Goal: Task Accomplishment & Management: Manage account settings

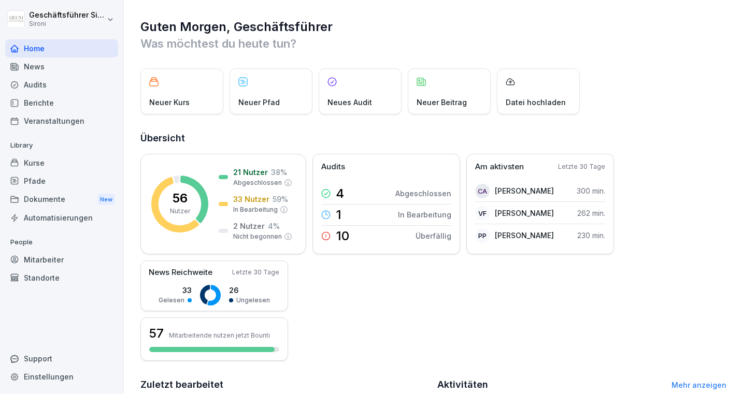
click at [34, 84] on div "Audits" at bounding box center [61, 85] width 113 height 18
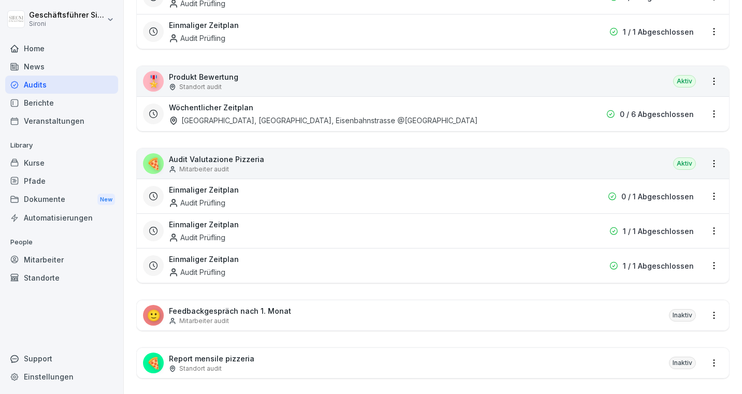
scroll to position [391, 0]
click at [715, 163] on html "Geschäftsführer Sironi Sironi Home News Audits Berichte Veranstaltungen Library…" at bounding box center [371, 197] width 742 height 394
click at [0, 0] on link "Zeitplan erstellen" at bounding box center [0, 0] width 0 height 0
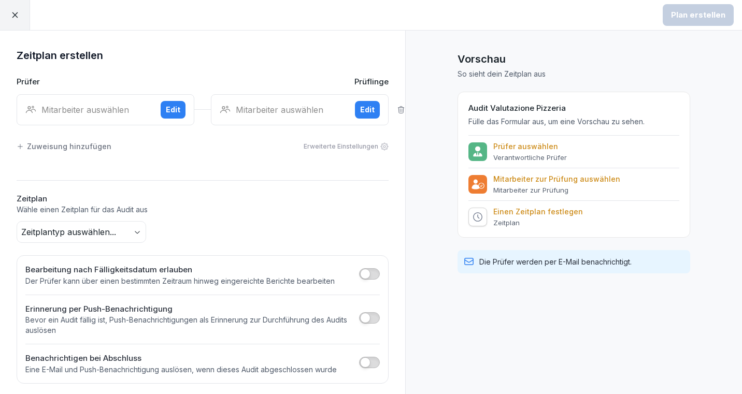
click at [110, 98] on div "Mitarbeiter auswählen Edit" at bounding box center [106, 109] width 178 height 31
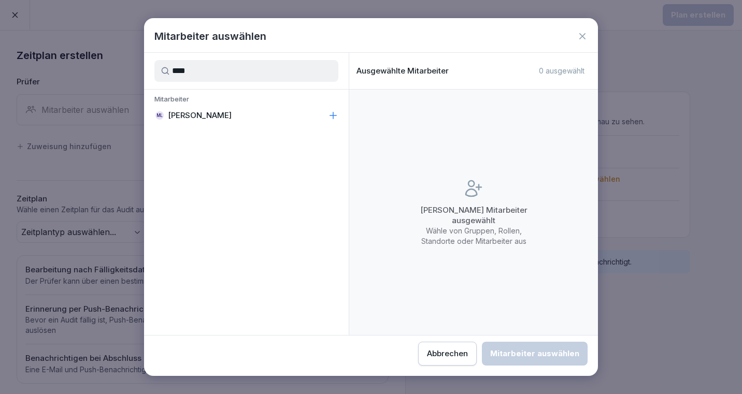
type input "****"
click at [197, 112] on p "Matej Leopoli" at bounding box center [200, 115] width 64 height 10
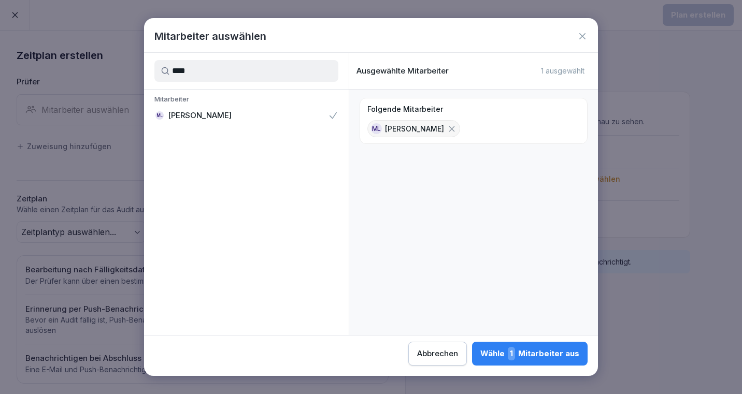
click at [550, 352] on div "Wähle 1 Mitarbeiter aus" at bounding box center [530, 353] width 99 height 13
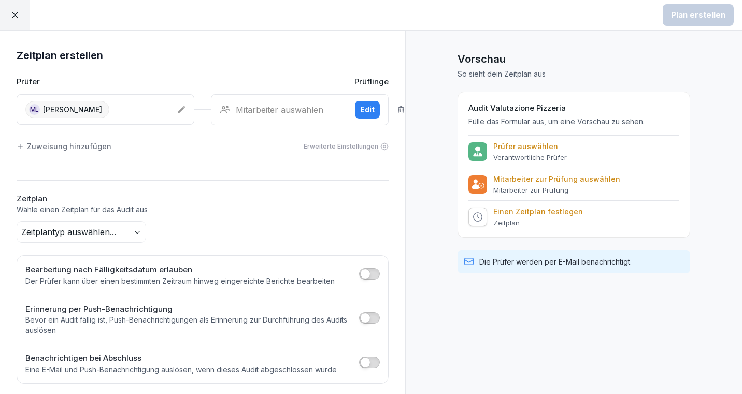
click at [272, 107] on div "Mitarbeiter auswählen" at bounding box center [283, 110] width 127 height 12
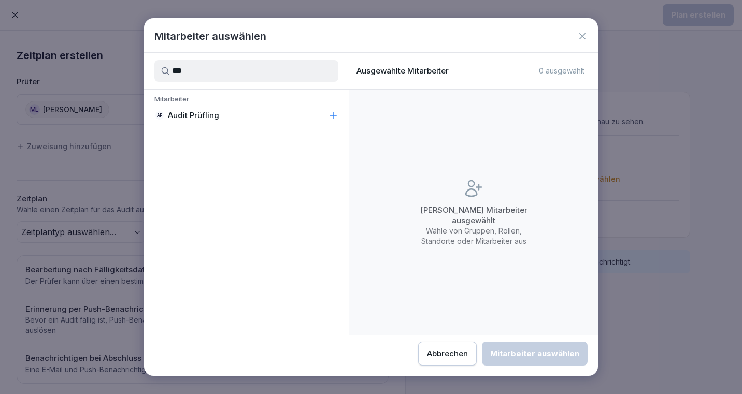
type input "***"
click at [256, 123] on div "AP Audit Prüfling" at bounding box center [246, 115] width 205 height 19
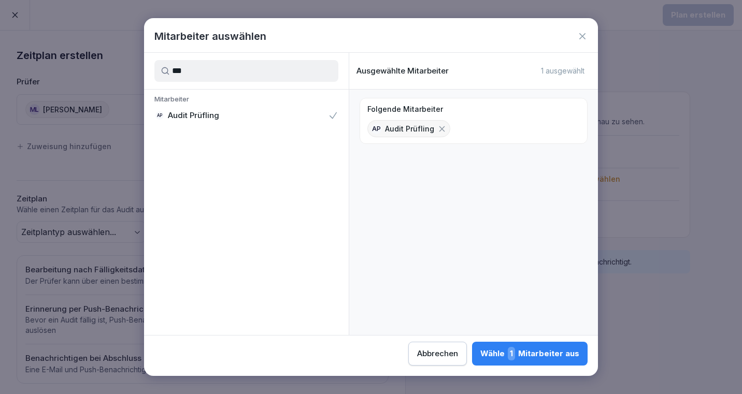
click at [526, 355] on div "Wähle 1 Mitarbeiter aus" at bounding box center [530, 353] width 99 height 13
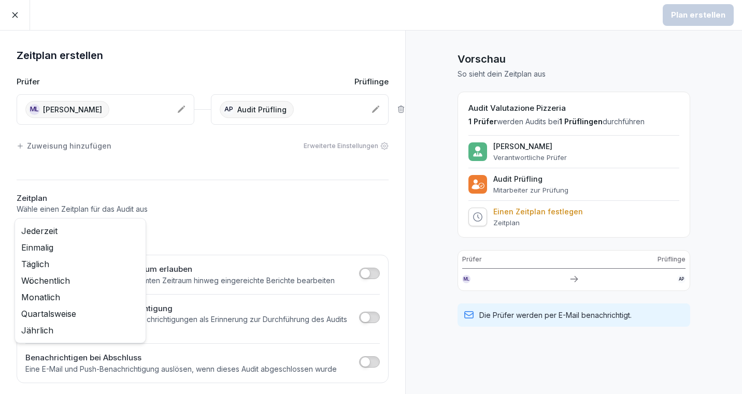
click at [128, 236] on body "Plan erstellen Zeitplan erstellen Prüfer Prüflinge ML Matej Leopoli AP Audit Pr…" at bounding box center [371, 197] width 742 height 394
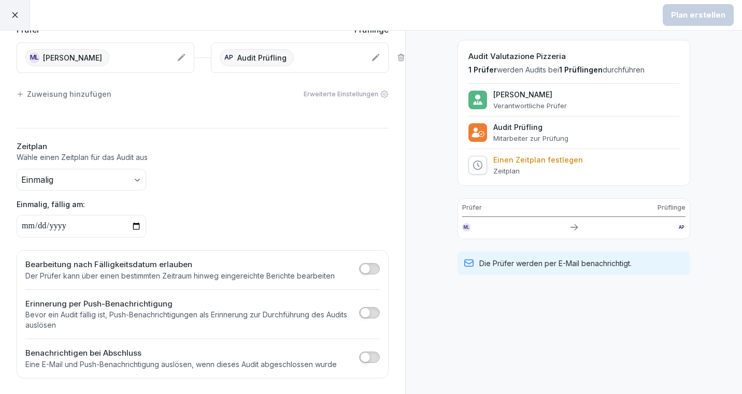
scroll to position [51, 0]
click at [134, 228] on input "date" at bounding box center [82, 227] width 130 height 23
type input "**********"
click at [149, 237] on div "**********" at bounding box center [202, 188] width 405 height 384
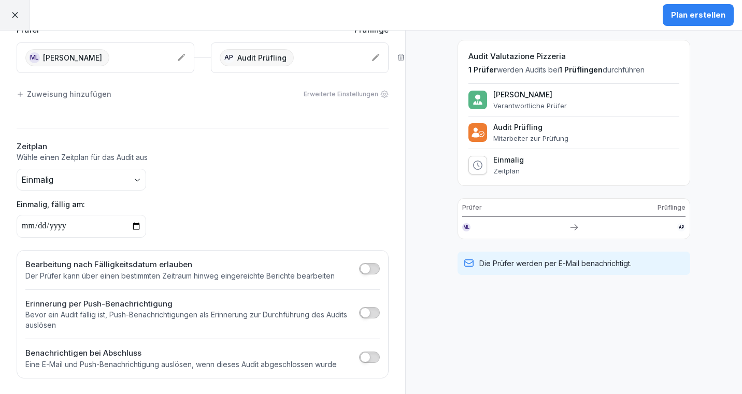
click at [192, 352] on h2 "Benachrichtigen bei Abschluss" at bounding box center [181, 354] width 312 height 12
click at [369, 358] on span "button" at bounding box center [365, 357] width 10 height 10
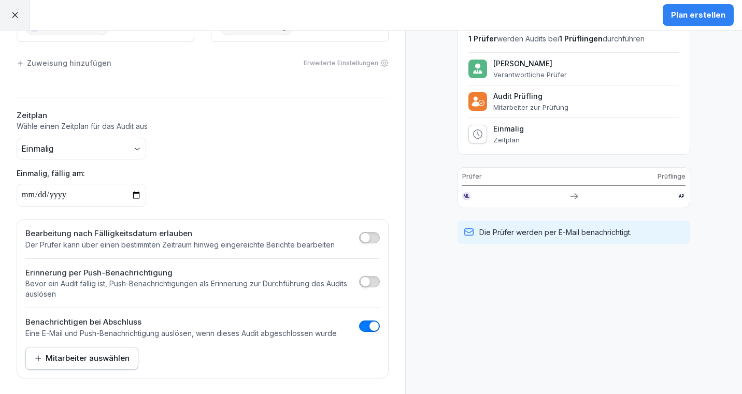
click at [107, 354] on div "Mitarbeiter auswählen" at bounding box center [81, 358] width 95 height 11
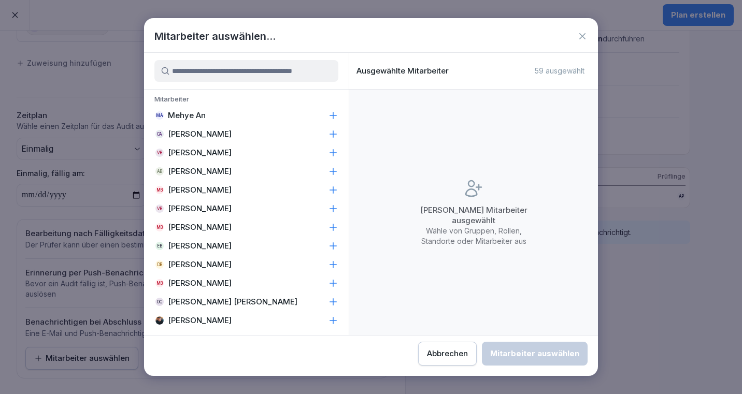
click at [286, 74] on input at bounding box center [246, 71] width 184 height 22
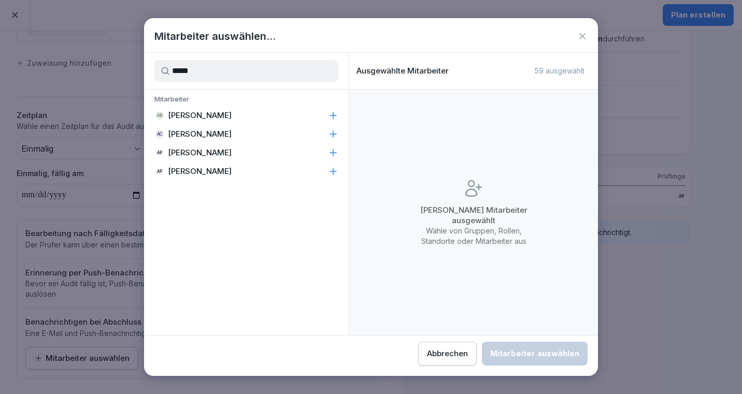
type input "*****"
click at [232, 132] on p "Alessandro Ciccarone" at bounding box center [200, 134] width 64 height 10
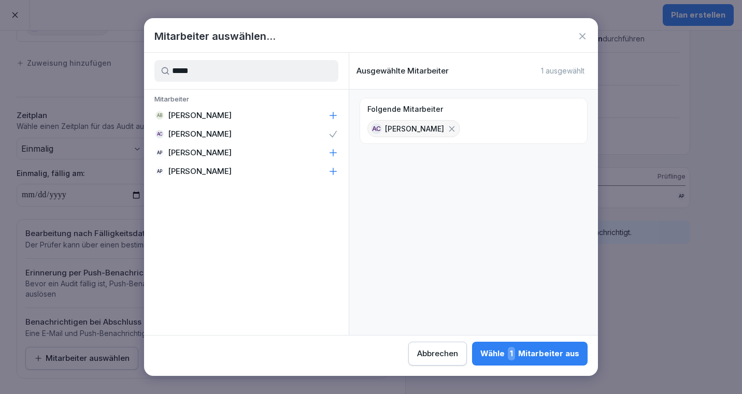
click at [503, 352] on div "Wähle 1 Mitarbeiter aus" at bounding box center [530, 353] width 99 height 13
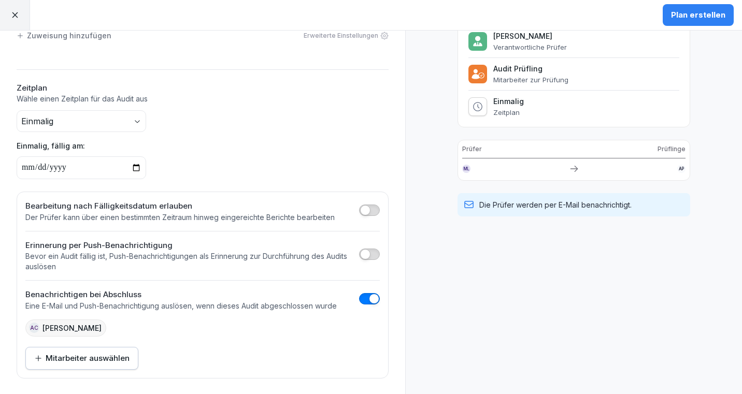
scroll to position [0, 0]
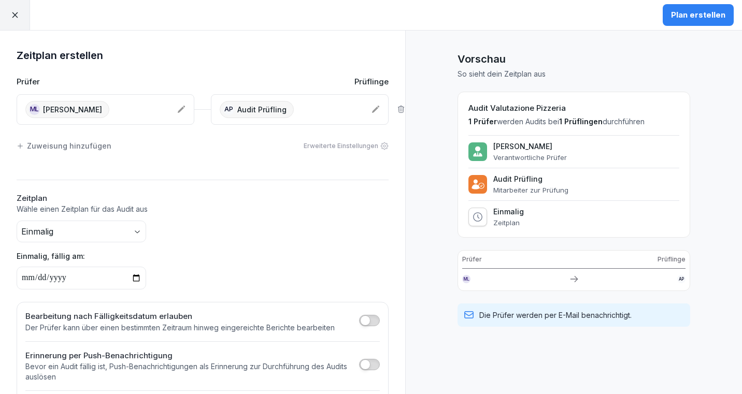
click at [698, 19] on div "Plan erstellen" at bounding box center [698, 14] width 54 height 11
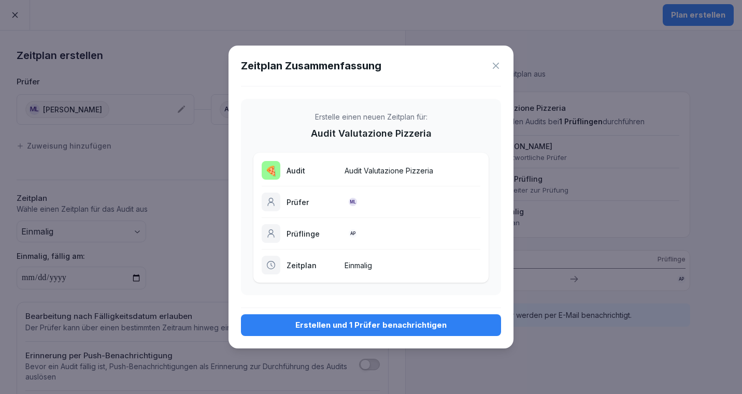
click at [413, 324] on div "Erstellen und 1 Prüfer benachrichtigen" at bounding box center [371, 325] width 244 height 11
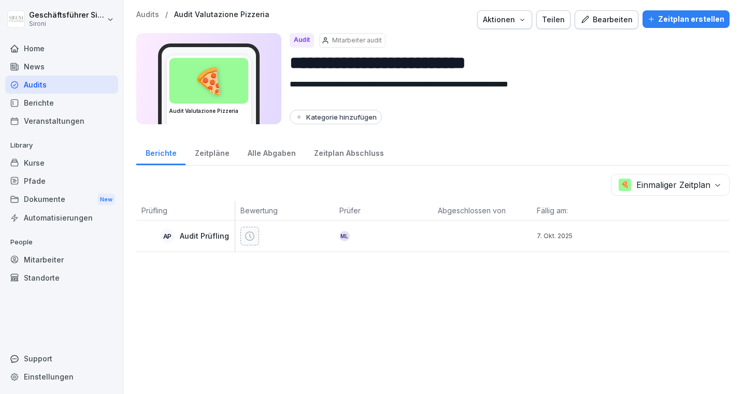
click at [87, 166] on div "Kurse" at bounding box center [61, 163] width 113 height 18
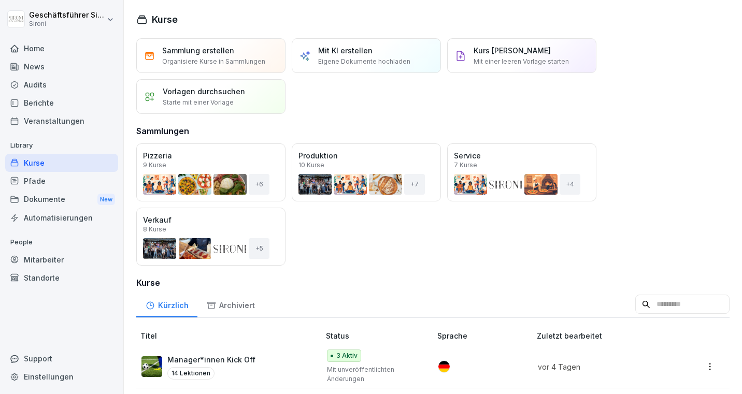
click at [35, 87] on div "Audits" at bounding box center [61, 85] width 113 height 18
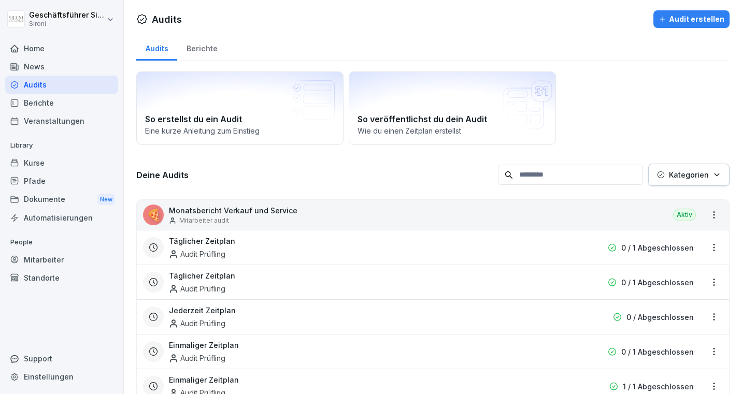
click at [43, 83] on div "Audits" at bounding box center [61, 85] width 113 height 18
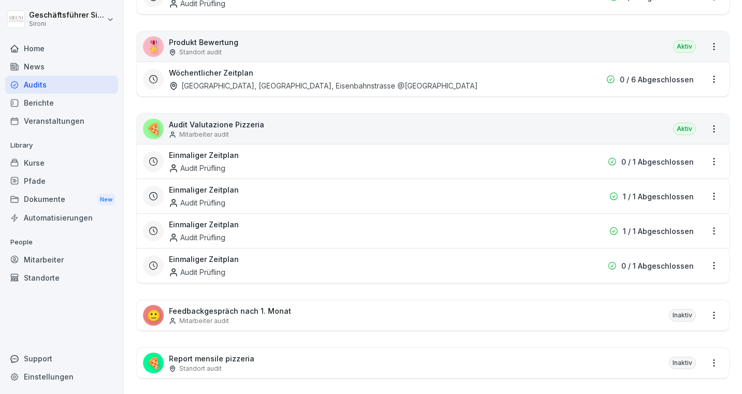
scroll to position [436, 0]
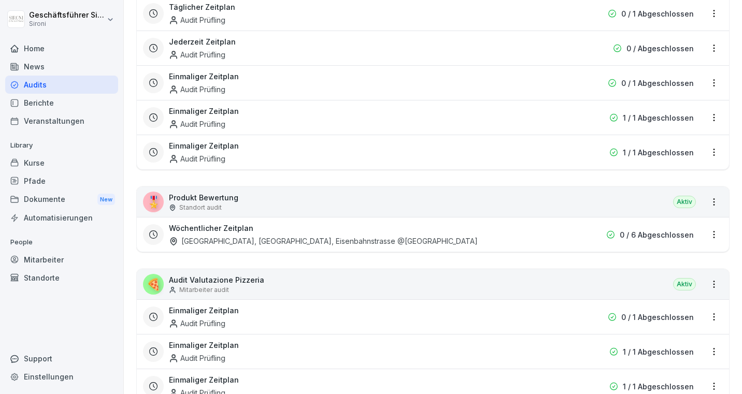
scroll to position [356, 0]
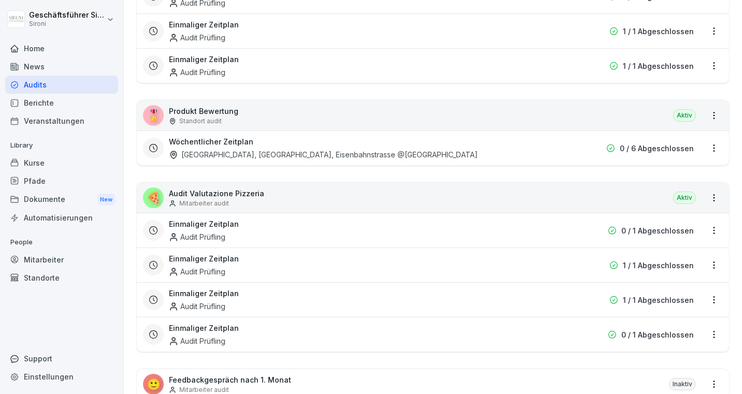
click at [204, 228] on h3 "Einmaliger Zeitplan" at bounding box center [204, 224] width 70 height 11
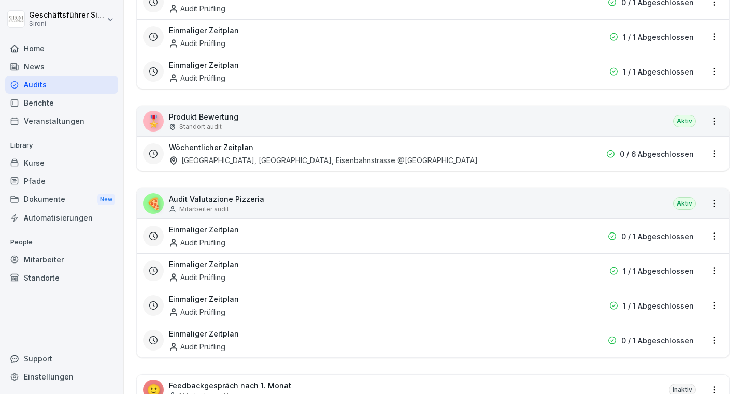
scroll to position [397, 0]
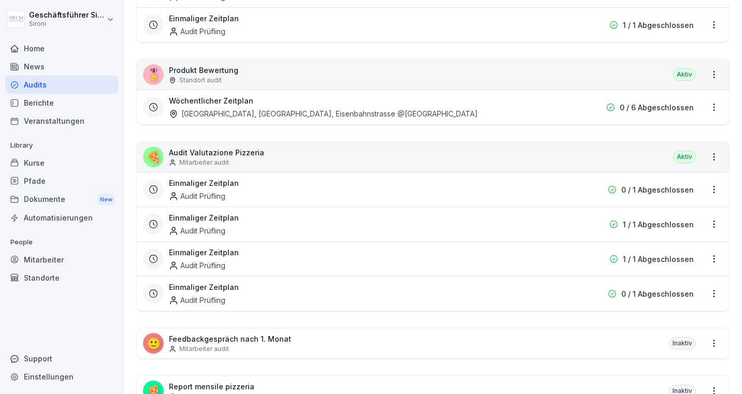
click at [327, 304] on div "Einmaliger Zeitplan Audit Prüfling" at bounding box center [367, 294] width 396 height 24
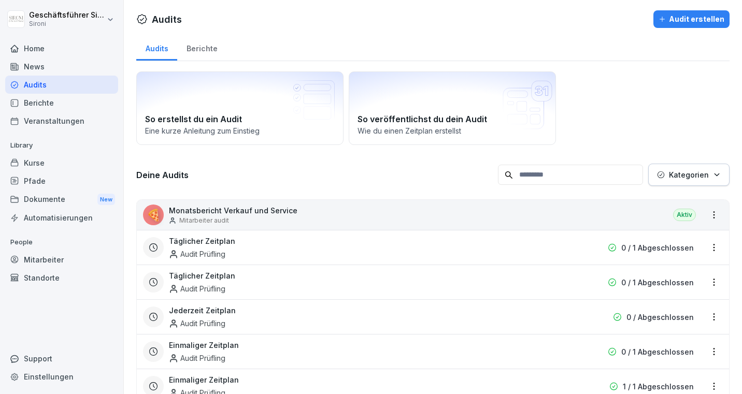
click at [36, 86] on div "Audits" at bounding box center [61, 85] width 113 height 18
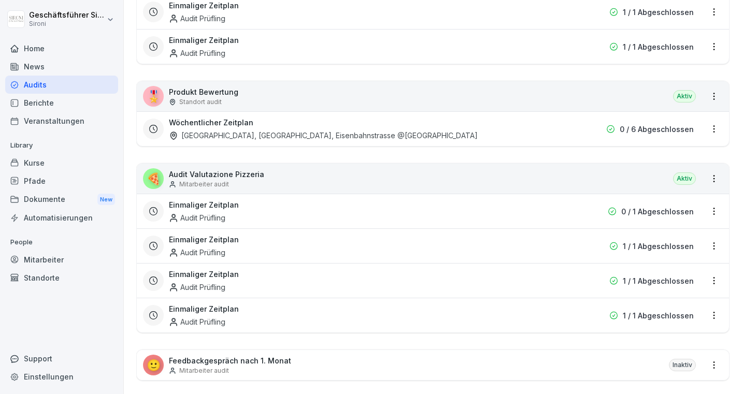
scroll to position [424, 0]
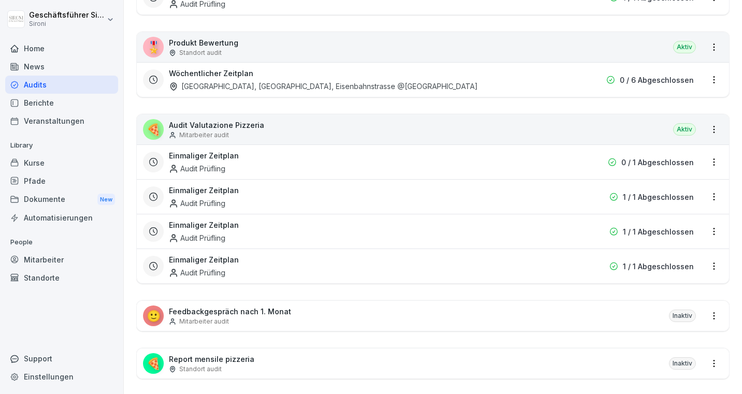
click at [714, 139] on div "🍕 Audit Valutazione Pizzeria Mitarbeiter audit Aktiv" at bounding box center [433, 130] width 592 height 30
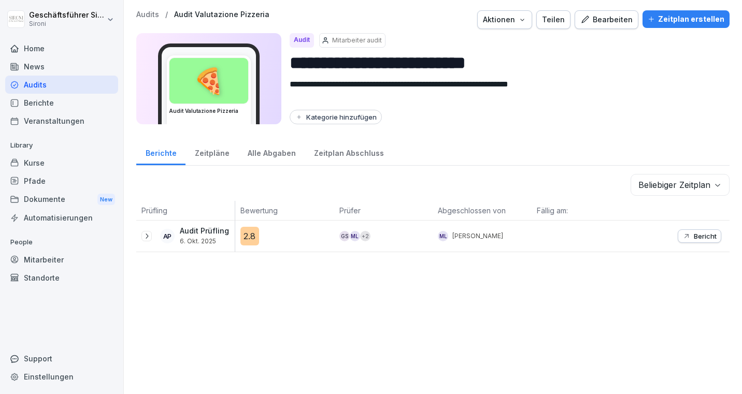
click at [715, 125] on div "**********" at bounding box center [433, 70] width 594 height 120
click at [685, 10] on button "Zeitplan erstellen" at bounding box center [686, 19] width 87 height 18
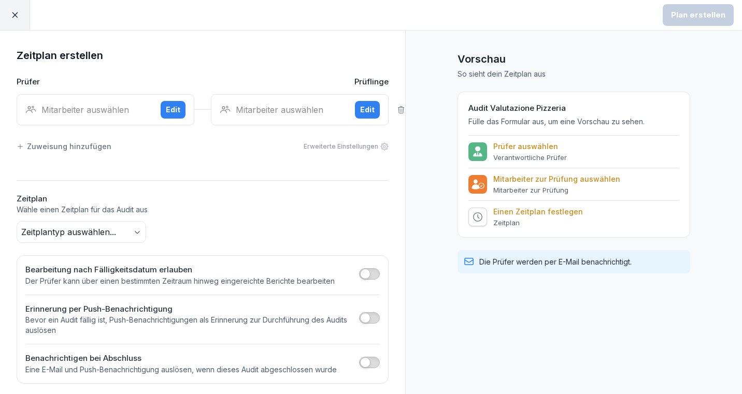
click at [270, 116] on div "Mitarbeiter auswählen Edit" at bounding box center [300, 109] width 178 height 31
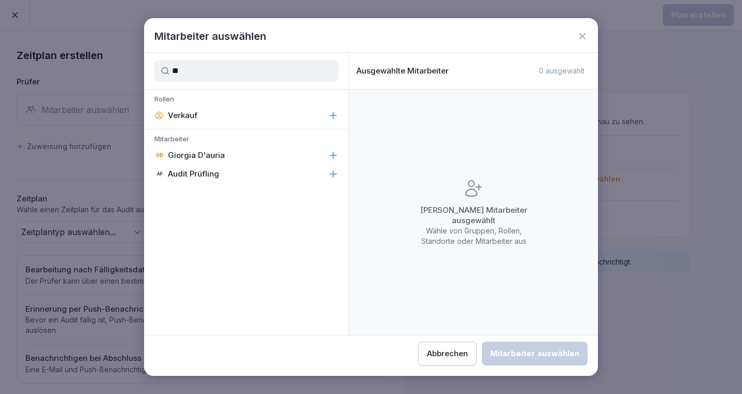
type input "**"
click at [437, 350] on div "Abbrechen" at bounding box center [447, 353] width 41 height 11
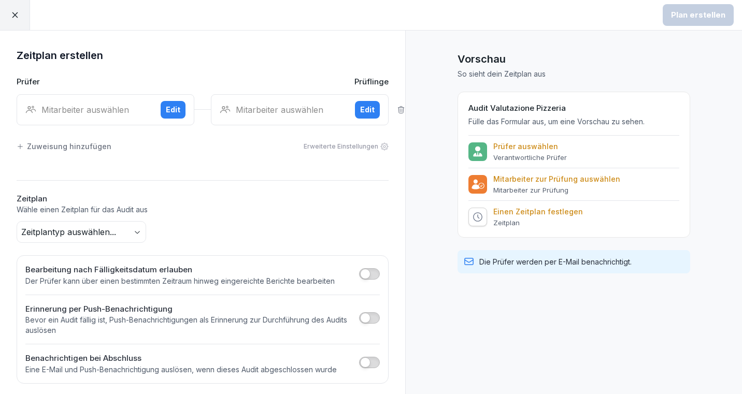
scroll to position [6, 0]
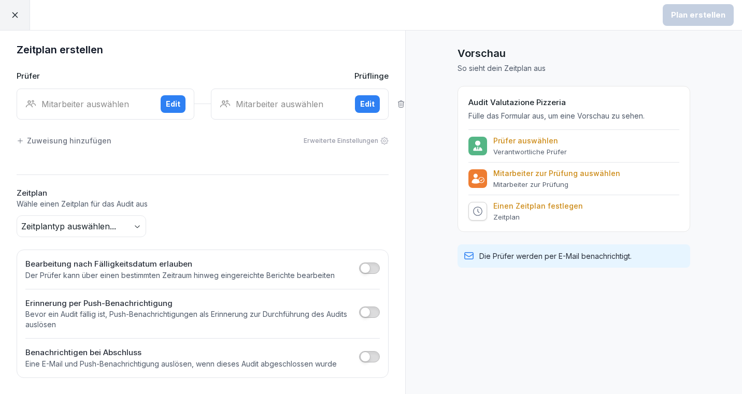
click at [367, 358] on span "button" at bounding box center [365, 357] width 10 height 10
